Goal: Complete application form

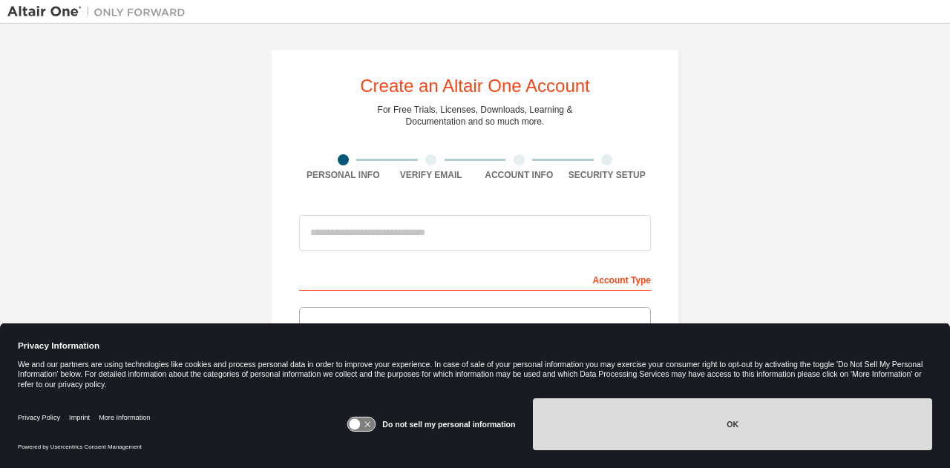
click at [595, 442] on button "OK" at bounding box center [732, 425] width 399 height 52
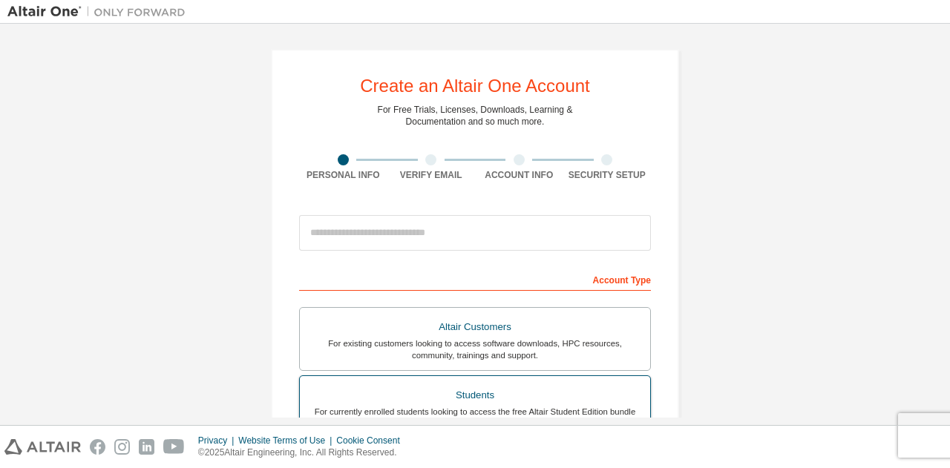
click at [571, 402] on div "Students" at bounding box center [475, 395] width 332 height 21
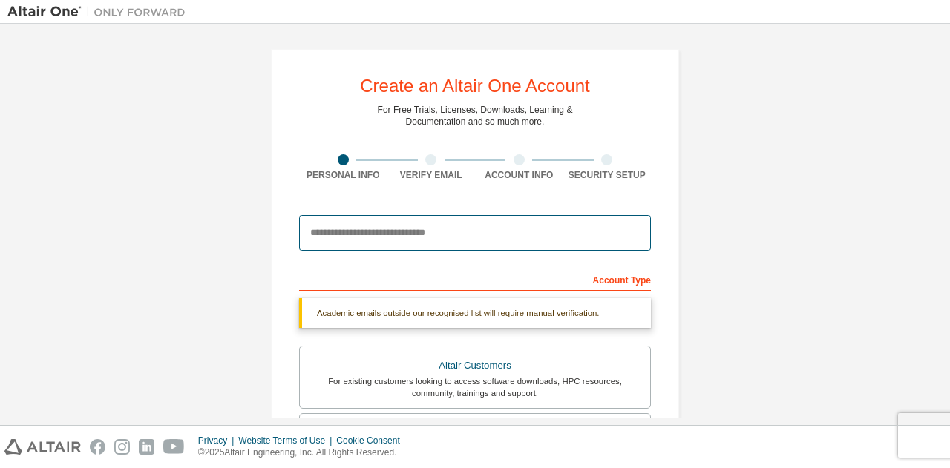
click at [535, 235] on input "email" at bounding box center [475, 233] width 352 height 36
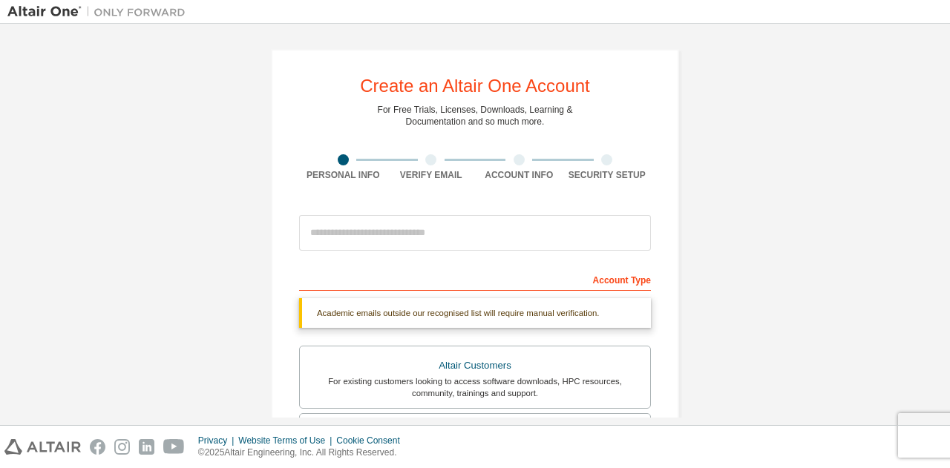
click at [773, 189] on div "Create an Altair One Account For Free Trials, Licenses, Downloads, Learning & D…" at bounding box center [474, 443] width 935 height 825
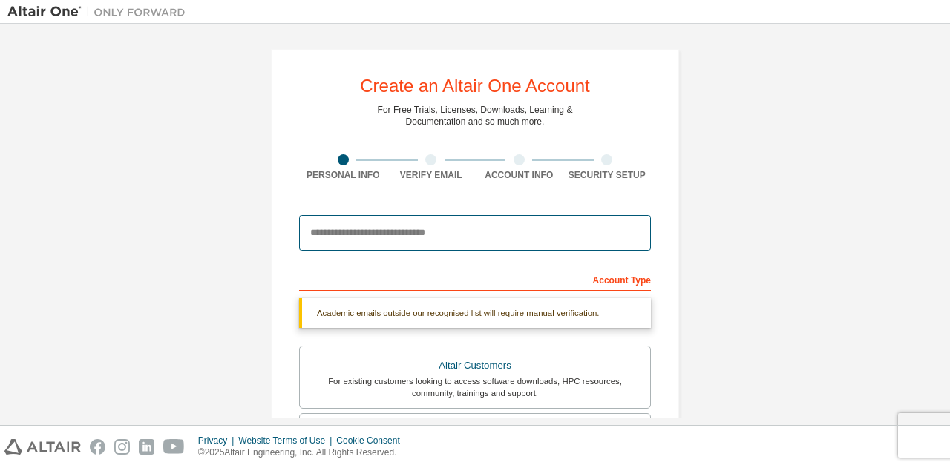
click at [574, 228] on input "email" at bounding box center [475, 233] width 352 height 36
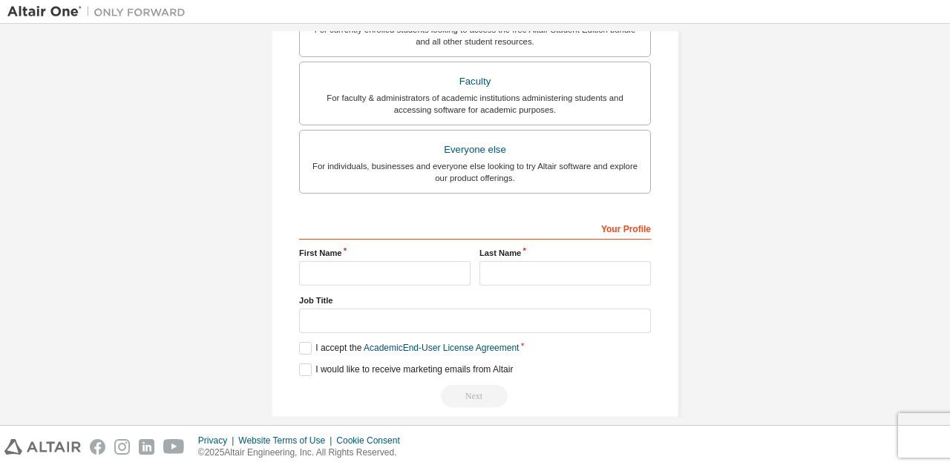
scroll to position [433, 0]
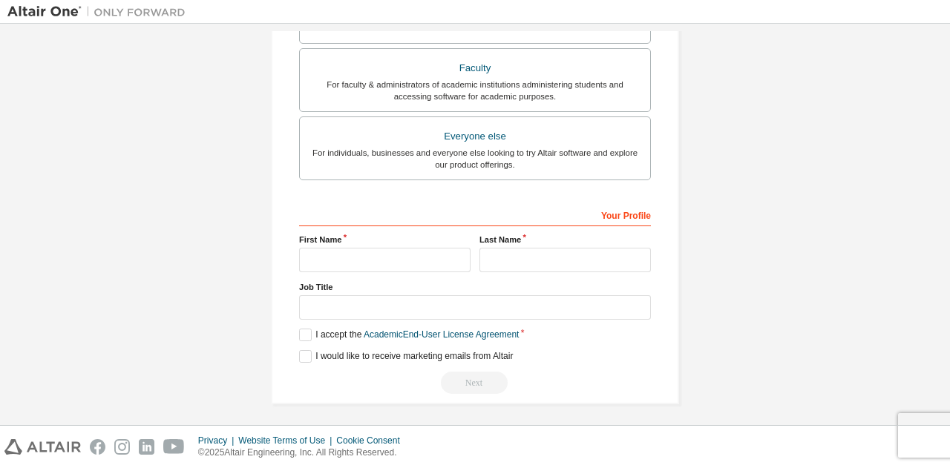
click at [770, 251] on div "Create an Altair One Account For Free Trials, Licenses, Downloads, Learning & D…" at bounding box center [474, 10] width 935 height 825
click at [417, 262] on input "text" at bounding box center [384, 260] width 171 height 24
type input "*****"
click at [496, 258] on input "text" at bounding box center [564, 260] width 171 height 24
type input "******"
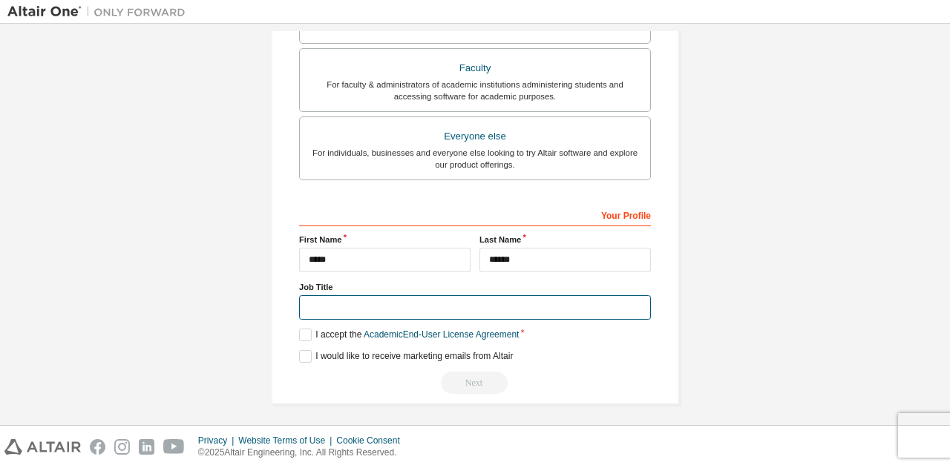
click at [455, 312] on input "text" at bounding box center [475, 307] width 352 height 24
type input "*******"
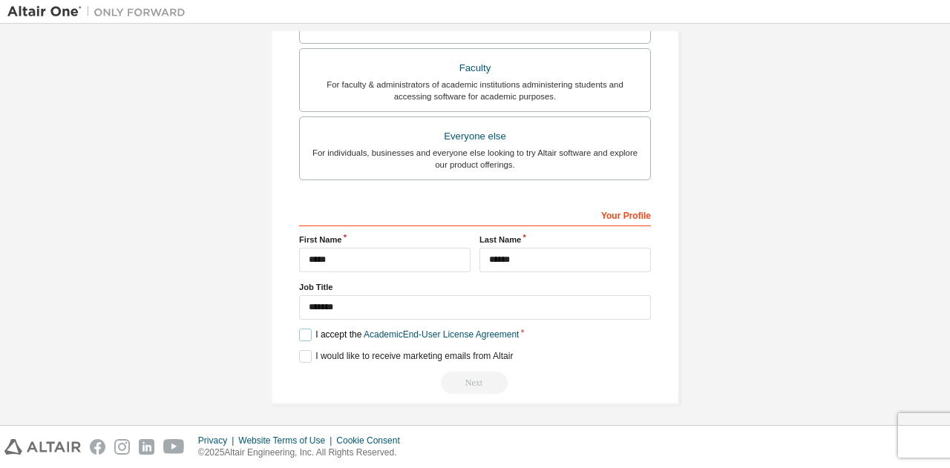
click at [299, 335] on label "I accept the Academic End-User License Agreement" at bounding box center [409, 335] width 220 height 13
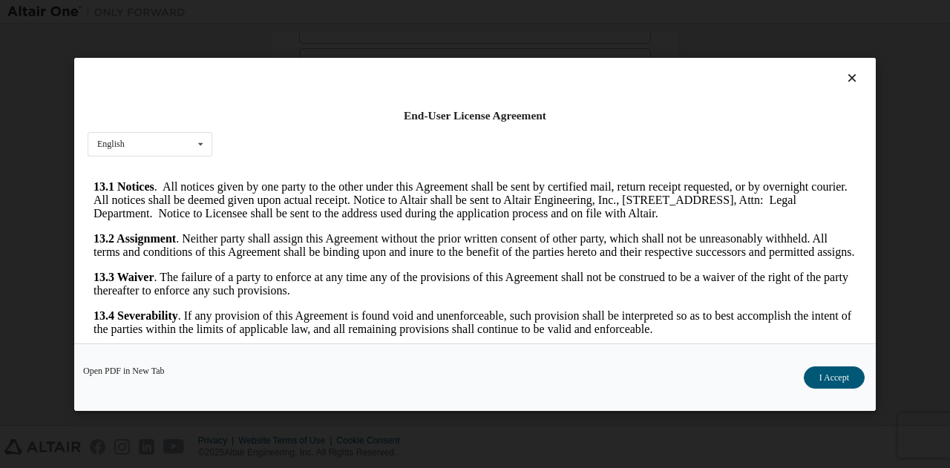
scroll to position [2465, 0]
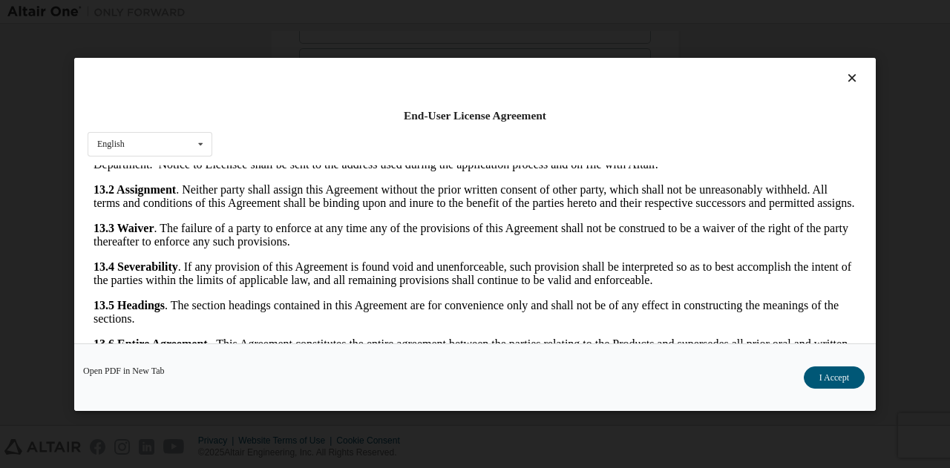
drag, startPoint x: 846, startPoint y: 183, endPoint x: 897, endPoint y: 554, distance: 375.2
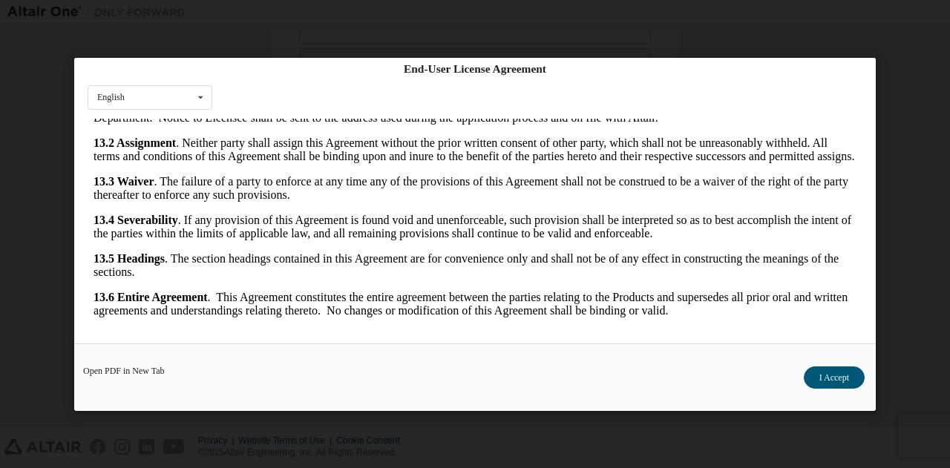
scroll to position [49, 0]
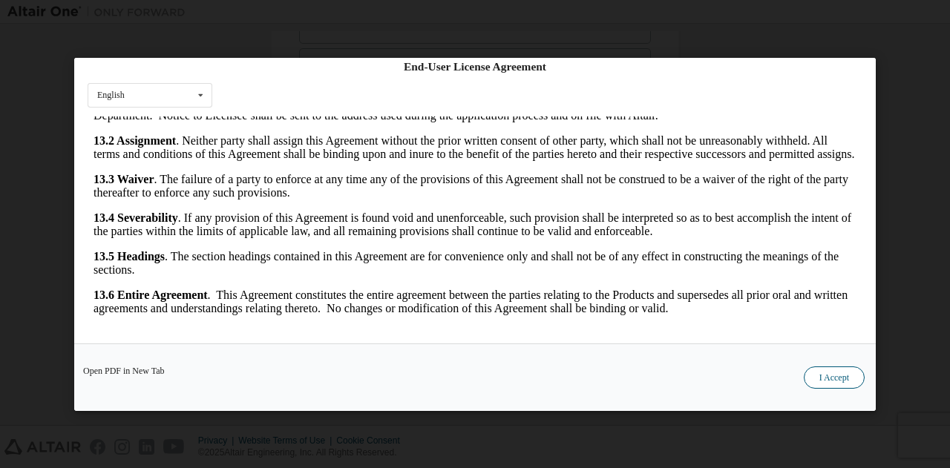
click at [830, 374] on button "I Accept" at bounding box center [834, 377] width 61 height 22
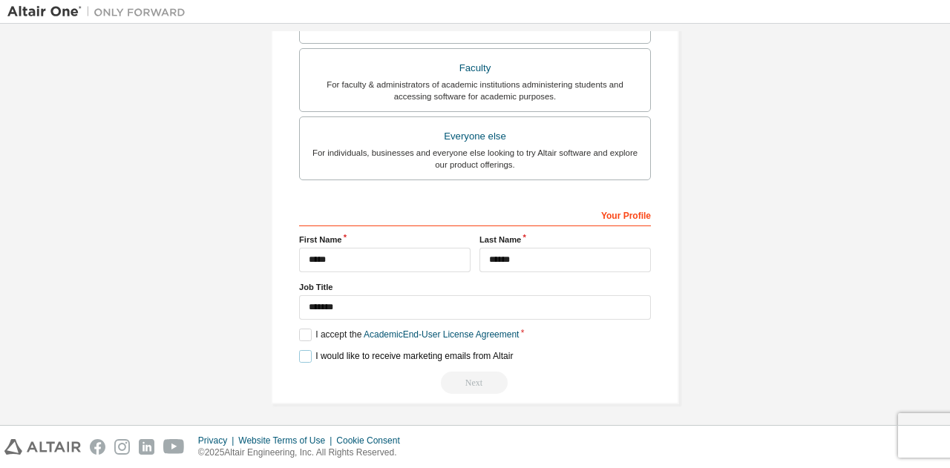
click at [306, 353] on label "I would like to receive marketing emails from Altair" at bounding box center [406, 356] width 214 height 13
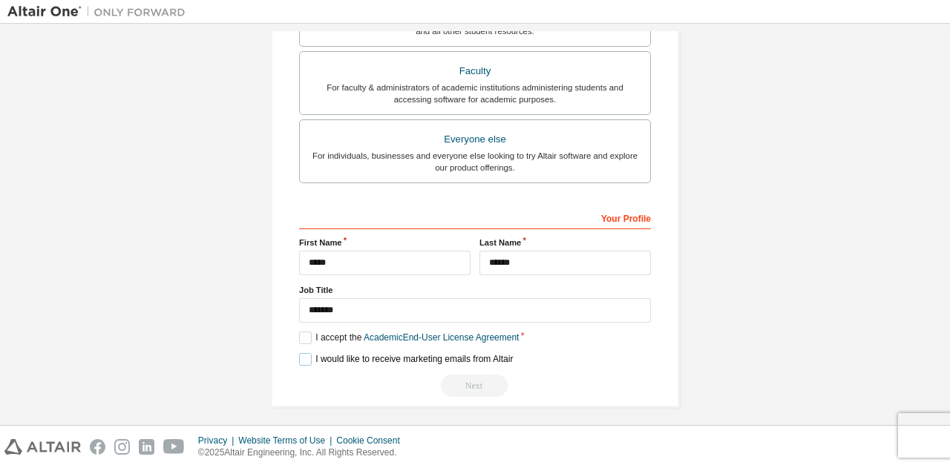
scroll to position [433, 0]
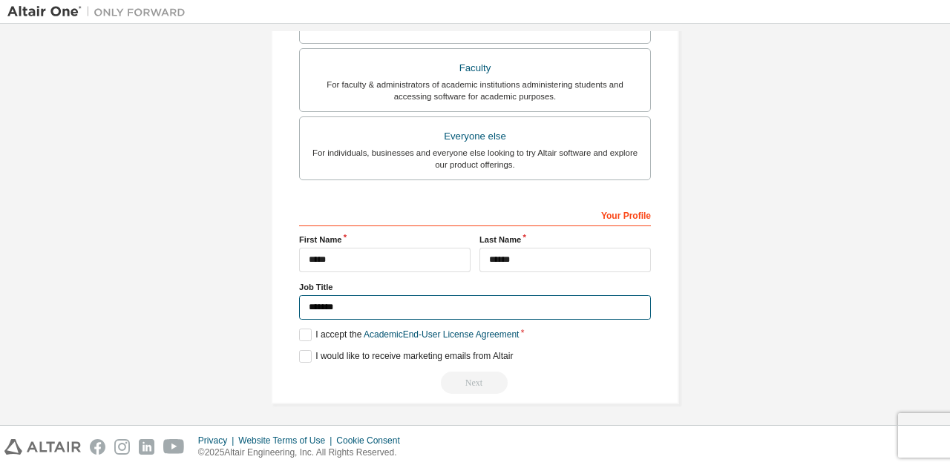
click at [506, 308] on input "*******" at bounding box center [475, 307] width 352 height 24
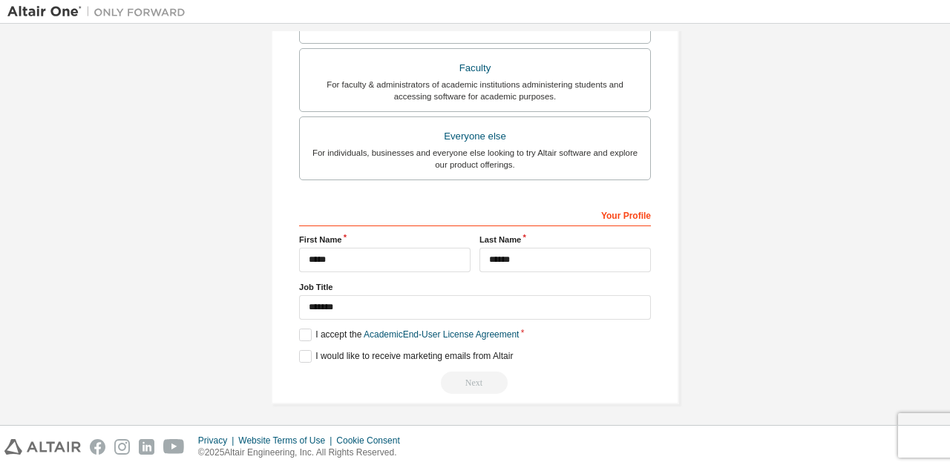
click at [745, 252] on div "Create an Altair One Account For Free Trials, Licenses, Downloads, Learning & D…" at bounding box center [474, 10] width 935 height 825
click at [479, 375] on div "Next" at bounding box center [475, 383] width 352 height 22
click at [388, 334] on link "Academic End-User License Agreement" at bounding box center [441, 335] width 155 height 10
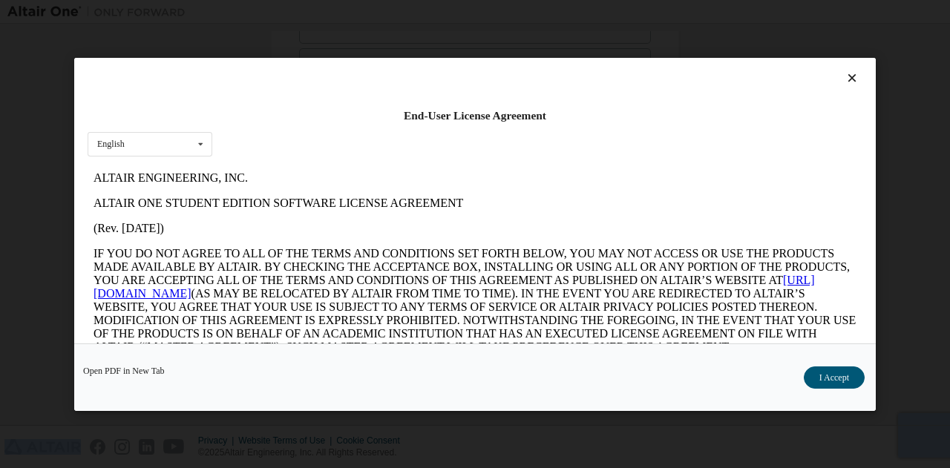
scroll to position [0, 0]
click at [834, 370] on button "I Accept" at bounding box center [834, 377] width 61 height 22
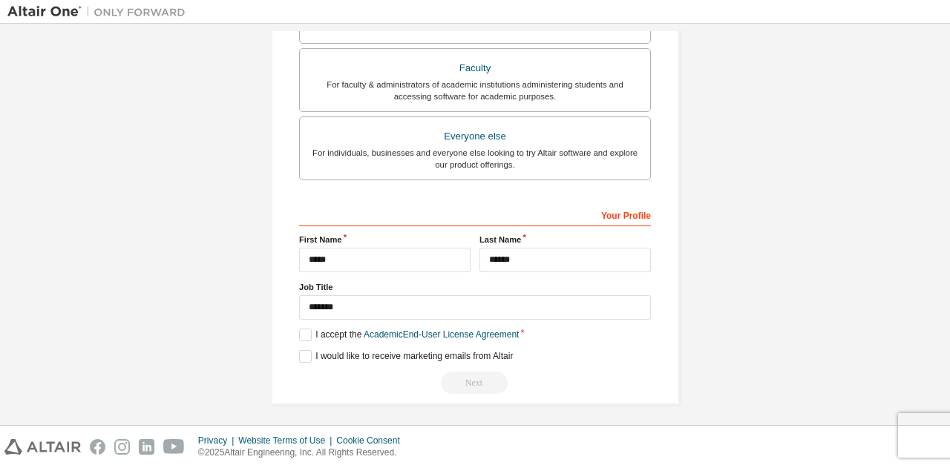
click at [473, 378] on div "Next" at bounding box center [475, 383] width 352 height 22
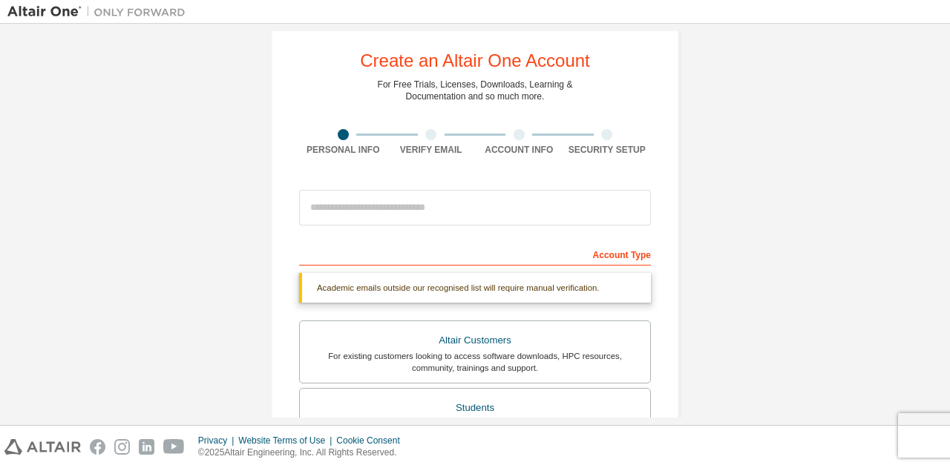
scroll to position [24, 0]
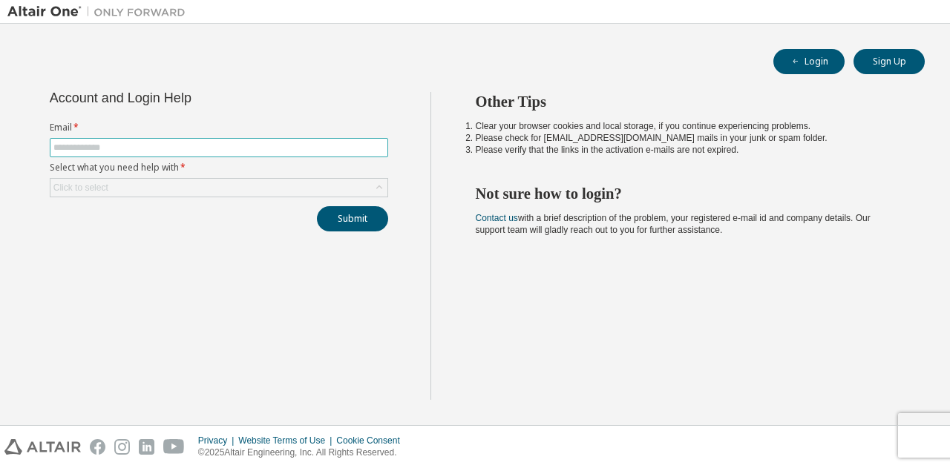
click at [269, 143] on input "text" at bounding box center [218, 148] width 331 height 12
click at [228, 180] on div "Click to select" at bounding box center [218, 188] width 337 height 18
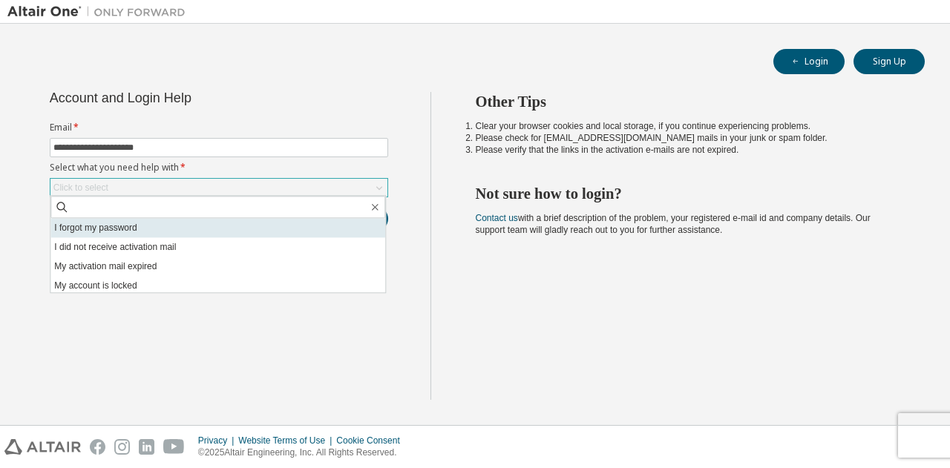
click at [193, 223] on li "I forgot my password" at bounding box center [217, 227] width 335 height 19
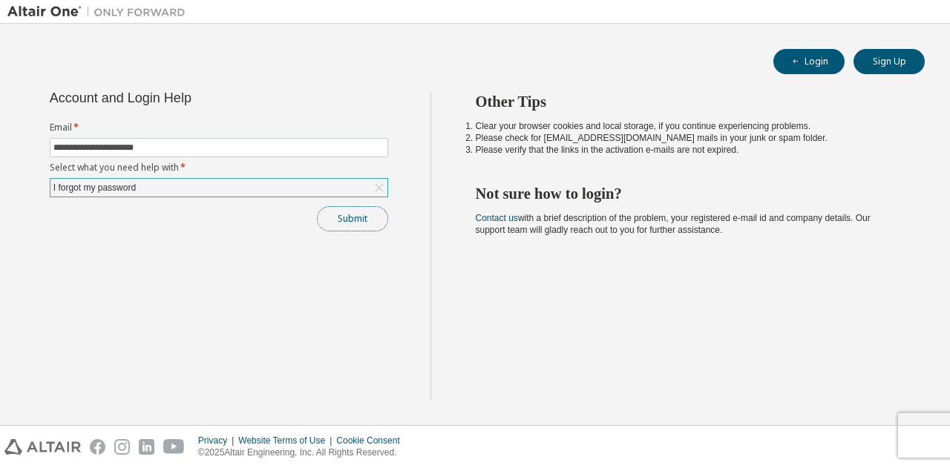
click at [364, 210] on button "Submit" at bounding box center [352, 218] width 71 height 25
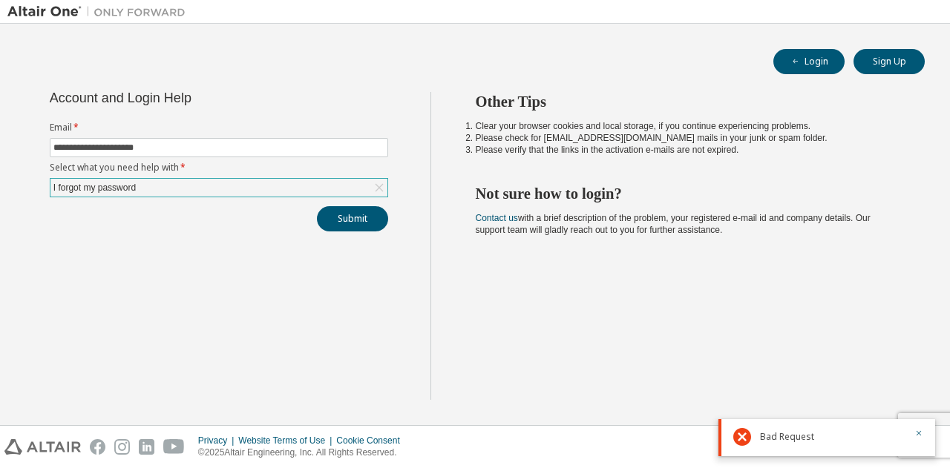
click at [272, 260] on div "**********" at bounding box center [218, 246] width 423 height 308
click at [367, 221] on button "Submit" at bounding box center [352, 218] width 71 height 25
click at [921, 387] on icon "button" at bounding box center [918, 384] width 9 height 9
click at [915, 436] on icon "button" at bounding box center [918, 433] width 9 height 9
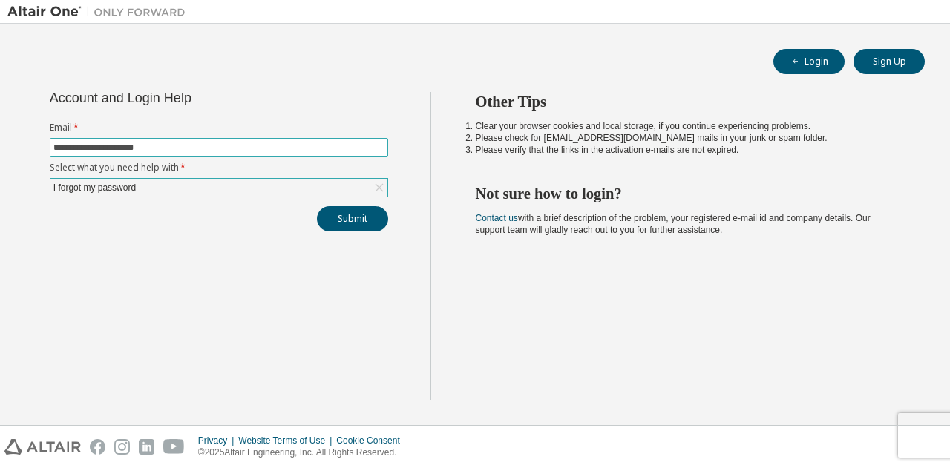
click at [218, 152] on input "**********" at bounding box center [218, 148] width 331 height 12
click at [455, 304] on div "Other Tips Clear your browser cookies and local storage, if you continue experi…" at bounding box center [686, 246] width 513 height 308
click at [175, 152] on input "**********" at bounding box center [218, 148] width 331 height 12
type input "*"
type input "**********"
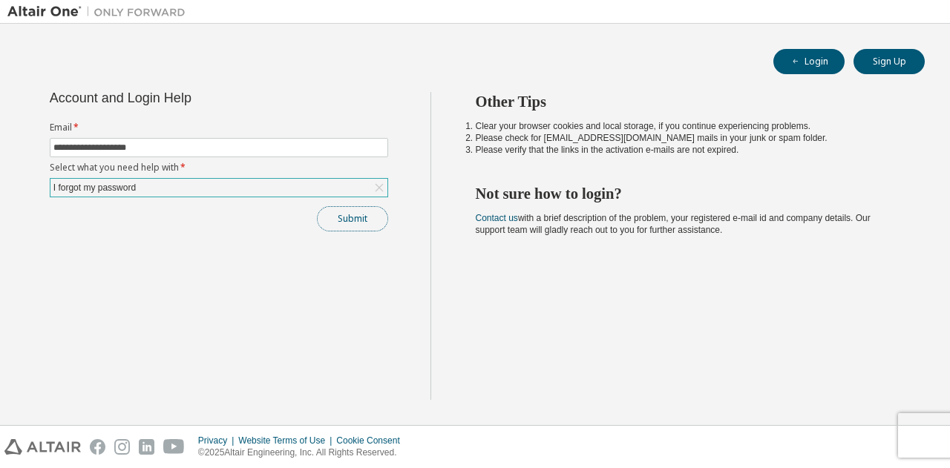
click at [349, 219] on button "Submit" at bounding box center [352, 218] width 71 height 25
